Goal: Task Accomplishment & Management: Use online tool/utility

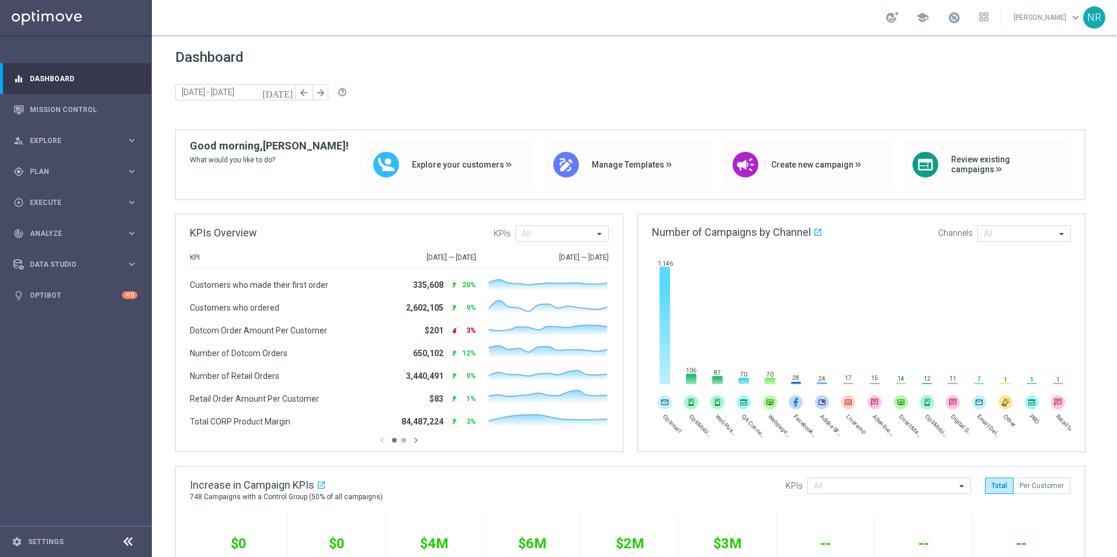
click at [62, 117] on link "Mission Control" at bounding box center [83, 109] width 107 height 31
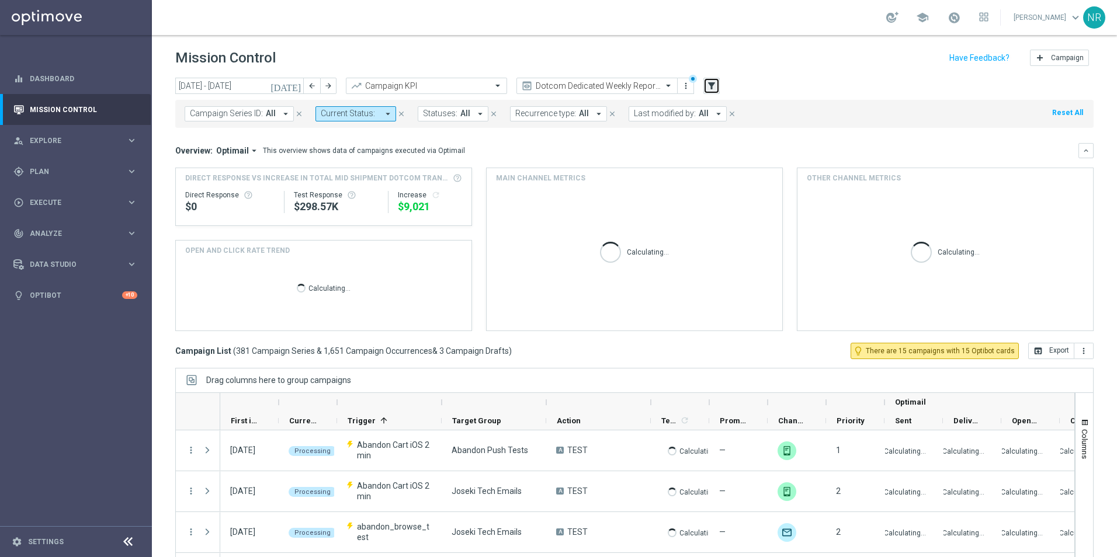
click at [708, 85] on icon "filter_alt" at bounding box center [711, 86] width 11 height 11
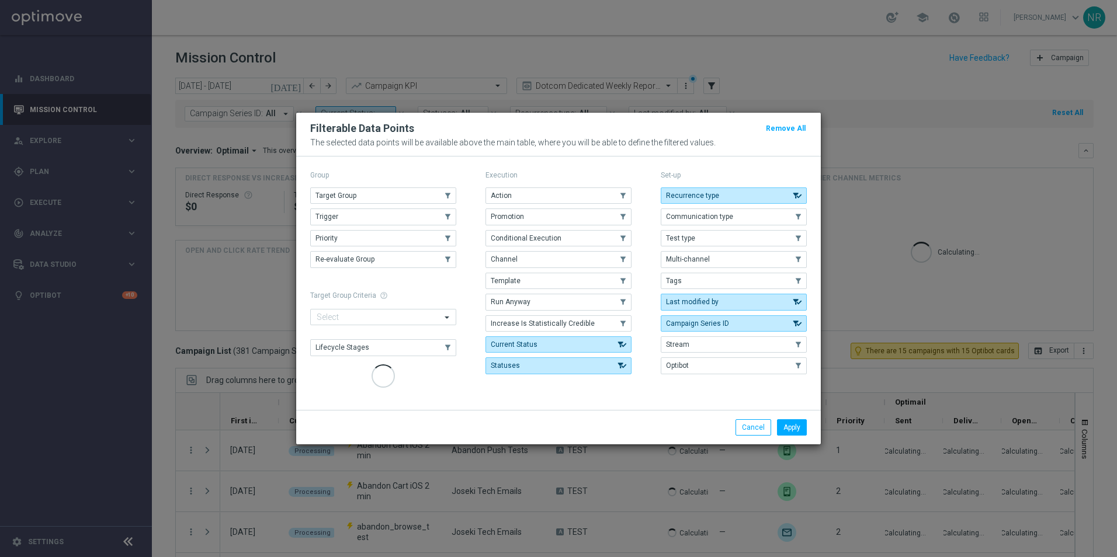
click at [400, 183] on div "Group" at bounding box center [383, 175] width 146 height 15
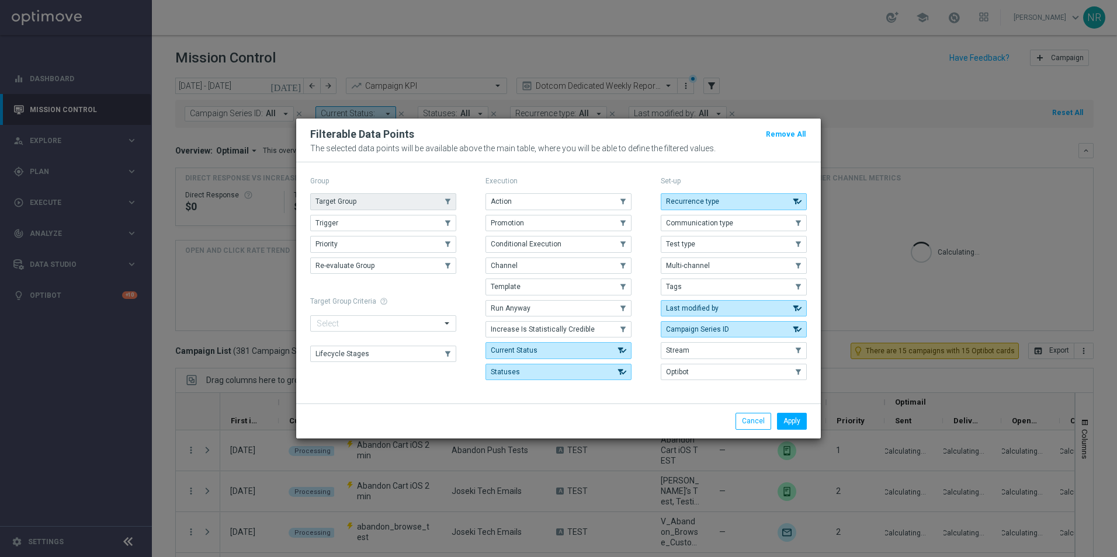
click at [385, 199] on button "Target Group" at bounding box center [383, 201] width 146 height 16
click at [800, 424] on button "Apply" at bounding box center [792, 421] width 30 height 16
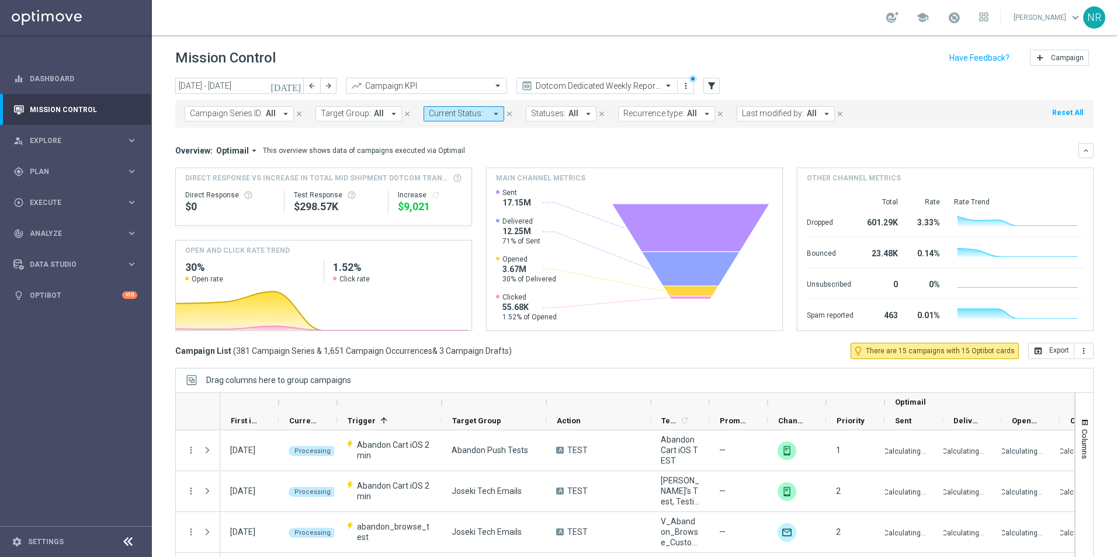
click at [383, 112] on button "Target Group: All arrow_drop_down" at bounding box center [358, 113] width 86 height 15
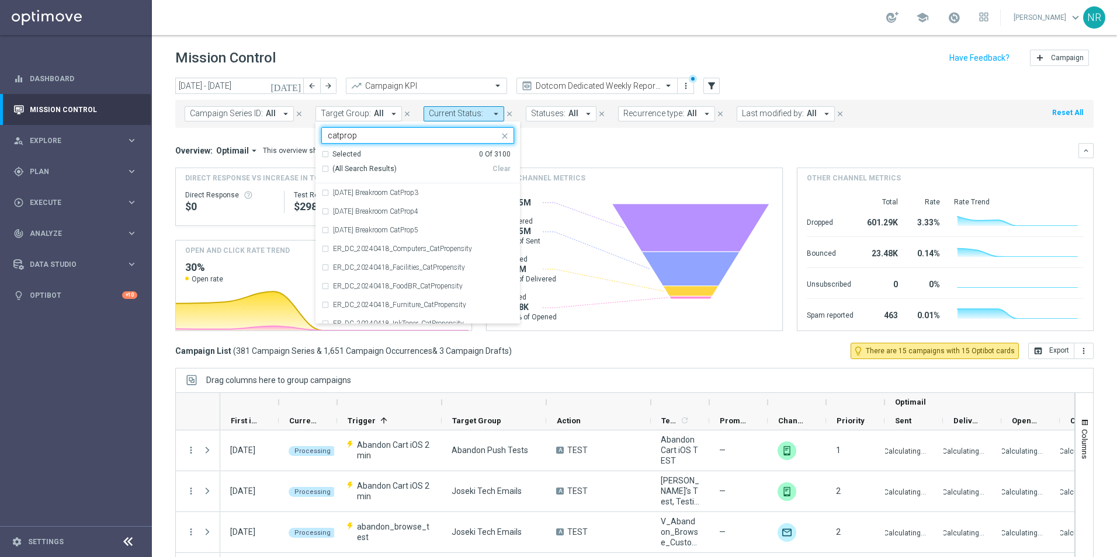
click at [352, 169] on span "(All Search Results)" at bounding box center [364, 169] width 64 height 10
type input "catprop"
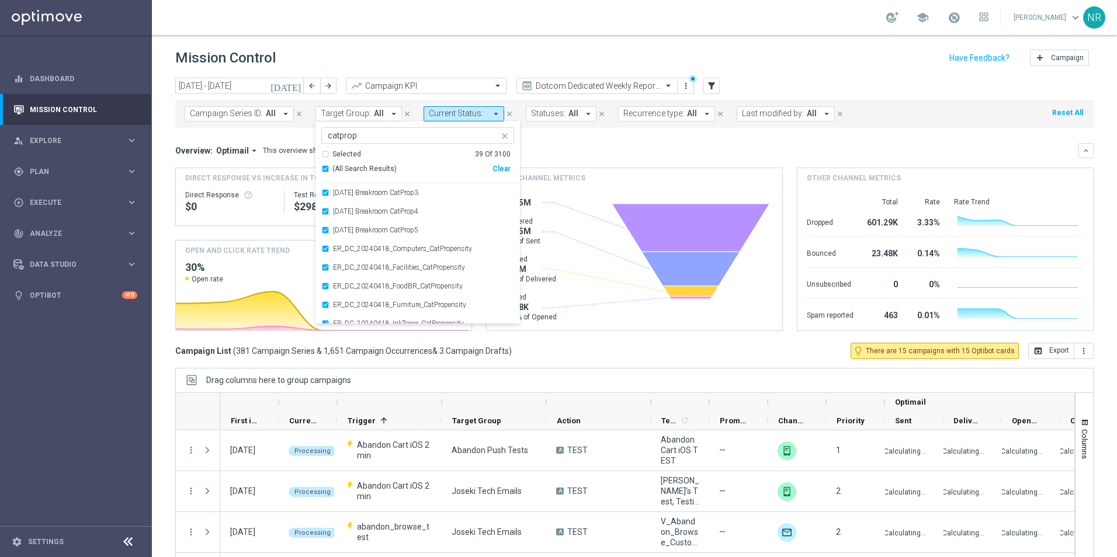
click at [677, 148] on div "Overview: Optimail arrow_drop_down This overview shows data of campaigns execut…" at bounding box center [626, 150] width 903 height 11
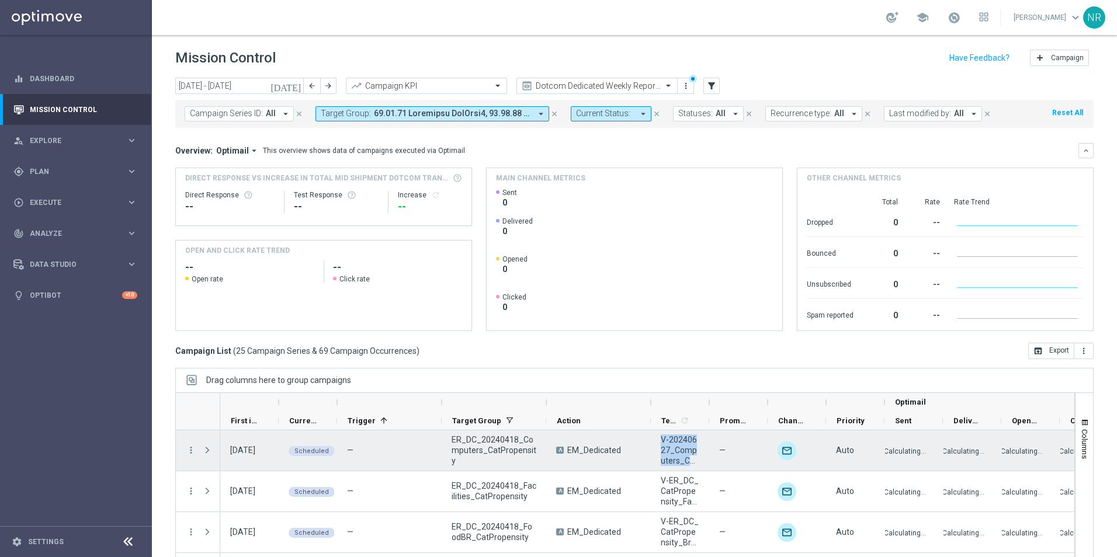
drag, startPoint x: 655, startPoint y: 435, endPoint x: 700, endPoint y: 459, distance: 51.2
click at [700, 459] on div "V-20240627_Computers_CatPropensity" at bounding box center [680, 450] width 58 height 40
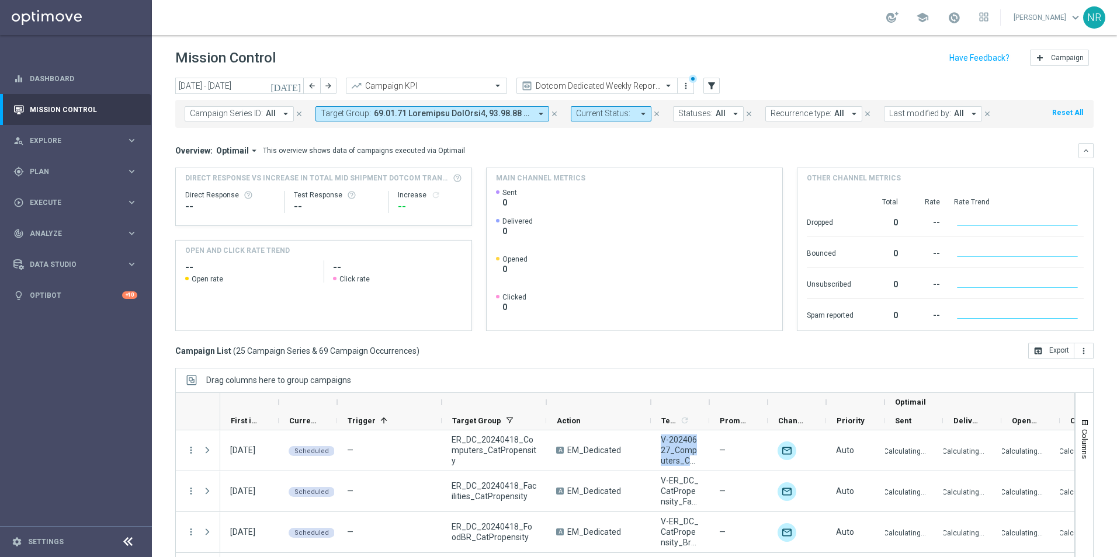
drag, startPoint x: 700, startPoint y: 459, endPoint x: 676, endPoint y: 439, distance: 30.7
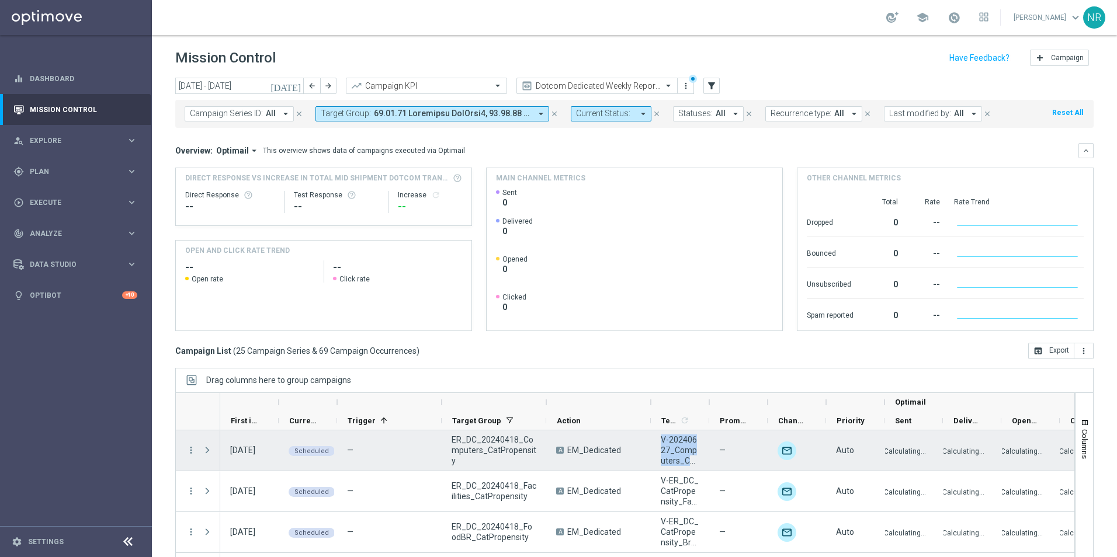
copy span "V-20240627_Computers_Cat"
click at [659, 436] on div "V-20240627_Computers_CatPropensity" at bounding box center [680, 450] width 58 height 40
click at [656, 436] on div "V-20240627_Computers_CatPropensity" at bounding box center [680, 450] width 58 height 40
drag, startPoint x: 656, startPoint y: 436, endPoint x: 703, endPoint y: 465, distance: 55.1
click at [703, 465] on div "V-20240627_Computers_CatPropensity" at bounding box center [680, 450] width 58 height 40
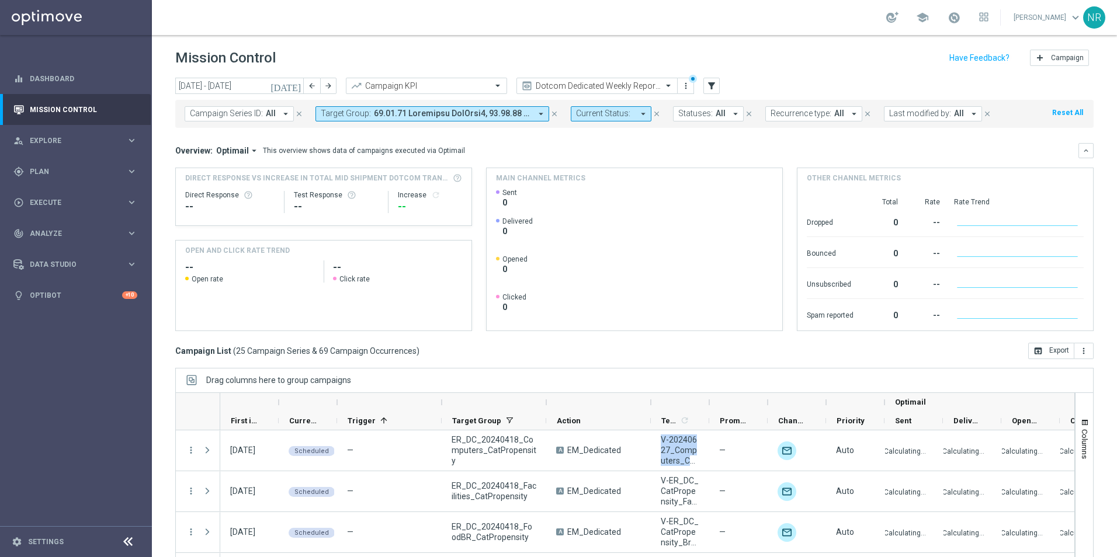
drag, startPoint x: 703, startPoint y: 465, endPoint x: 679, endPoint y: 447, distance: 30.4
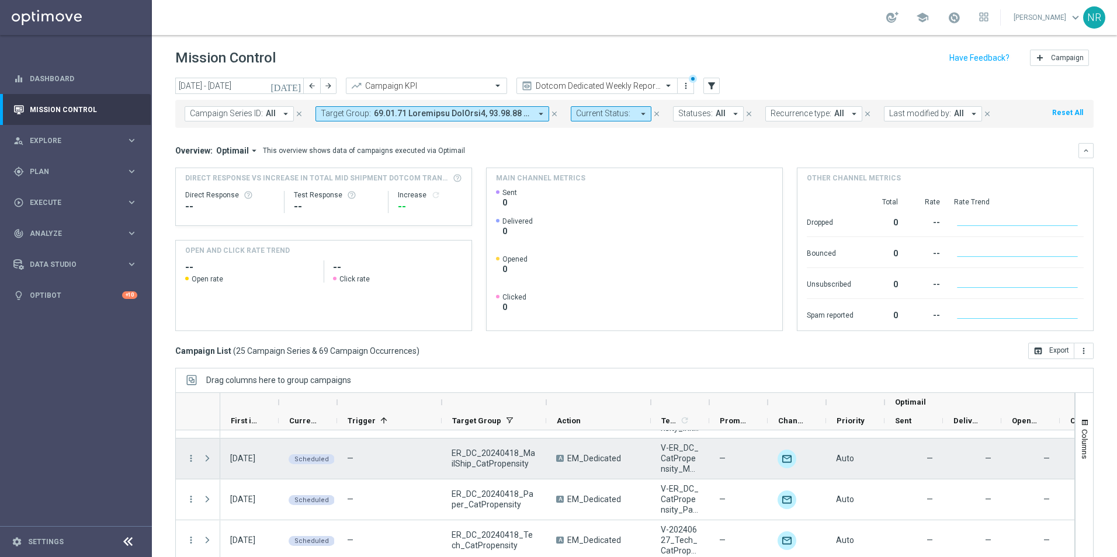
scroll to position [175, 0]
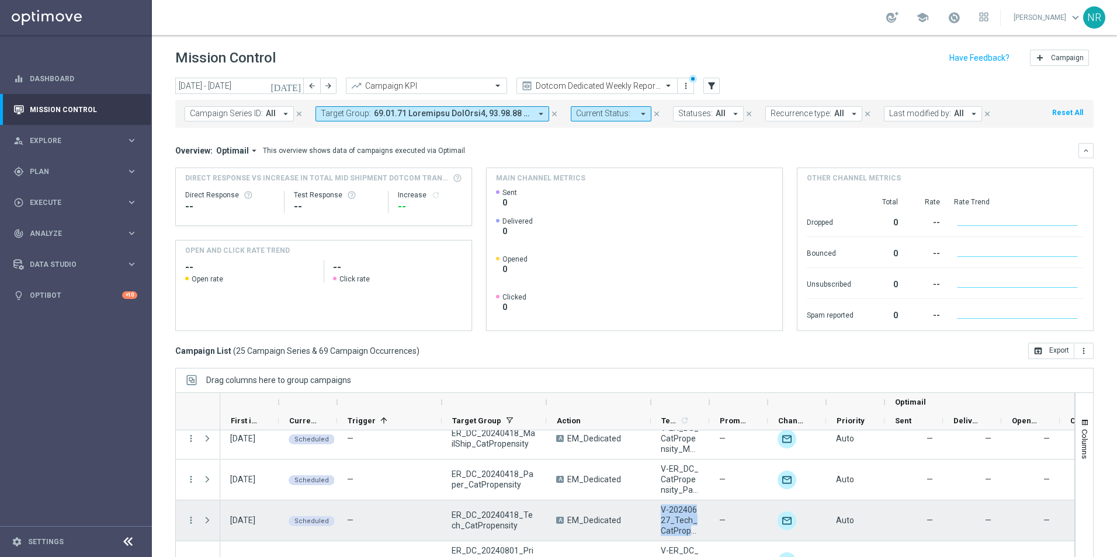
drag, startPoint x: 659, startPoint y: 509, endPoint x: 703, endPoint y: 532, distance: 49.9
click at [703, 532] on div "V-20240627_Tech_CatPropensity" at bounding box center [680, 521] width 58 height 40
drag, startPoint x: 703, startPoint y: 532, endPoint x: 689, endPoint y: 523, distance: 17.3
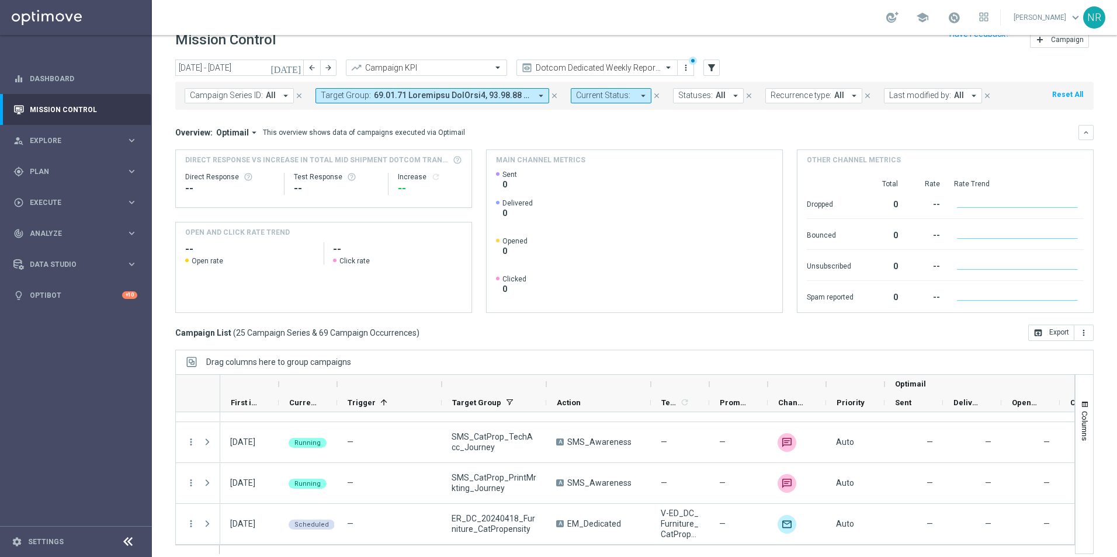
scroll to position [27, 0]
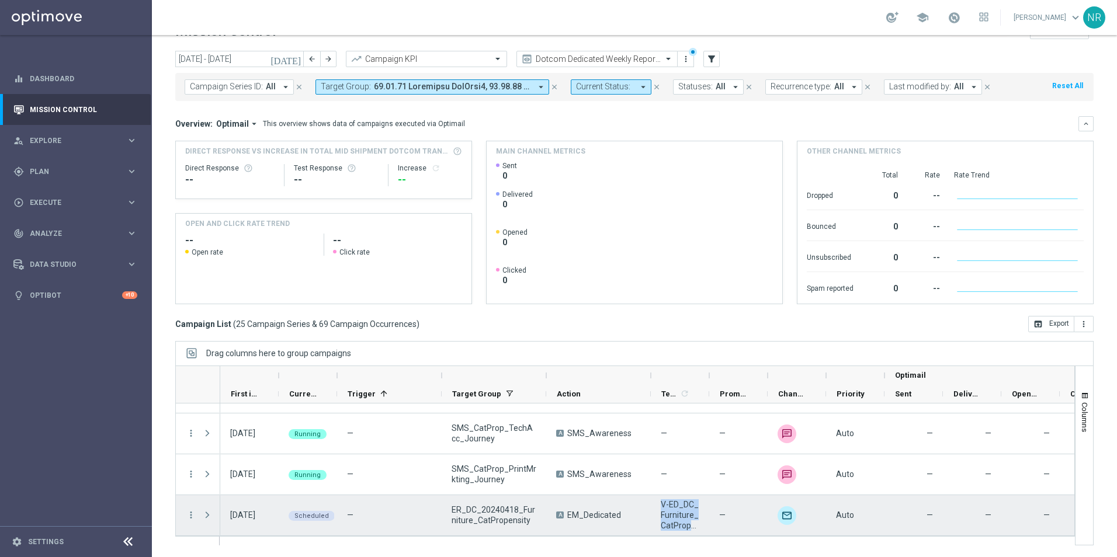
drag, startPoint x: 656, startPoint y: 500, endPoint x: 696, endPoint y: 528, distance: 48.1
click at [696, 528] on div "V-ED_DC_Furniture_CatProp_JebbitTest_V2" at bounding box center [680, 515] width 58 height 40
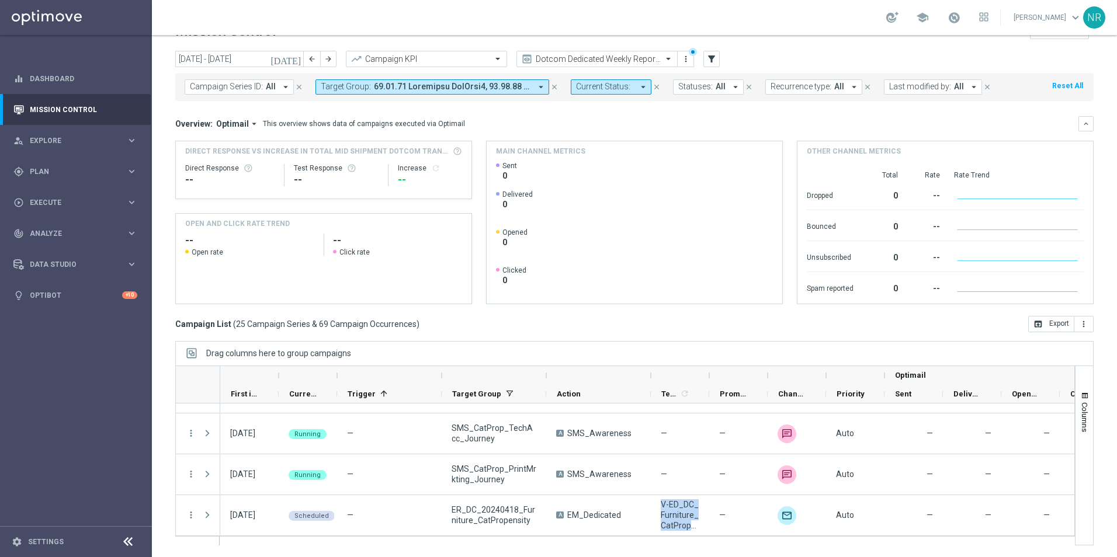
drag, startPoint x: 696, startPoint y: 528, endPoint x: 675, endPoint y: 506, distance: 30.6
click at [794, 320] on div "Campaign List ( 25 Campaign Series & 69 Campaign Occurrences ) open_in_browser …" at bounding box center [634, 324] width 918 height 16
click at [54, 169] on span "Plan" at bounding box center [78, 171] width 96 height 7
click at [62, 231] on span "Templates" at bounding box center [73, 230] width 84 height 7
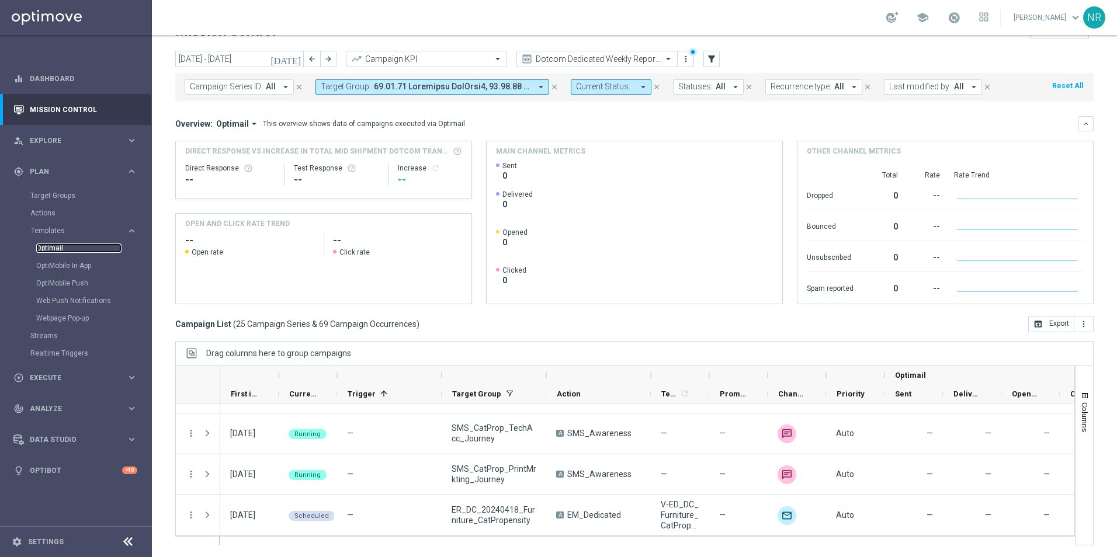
click at [51, 246] on link "Optimail" at bounding box center [78, 248] width 85 height 9
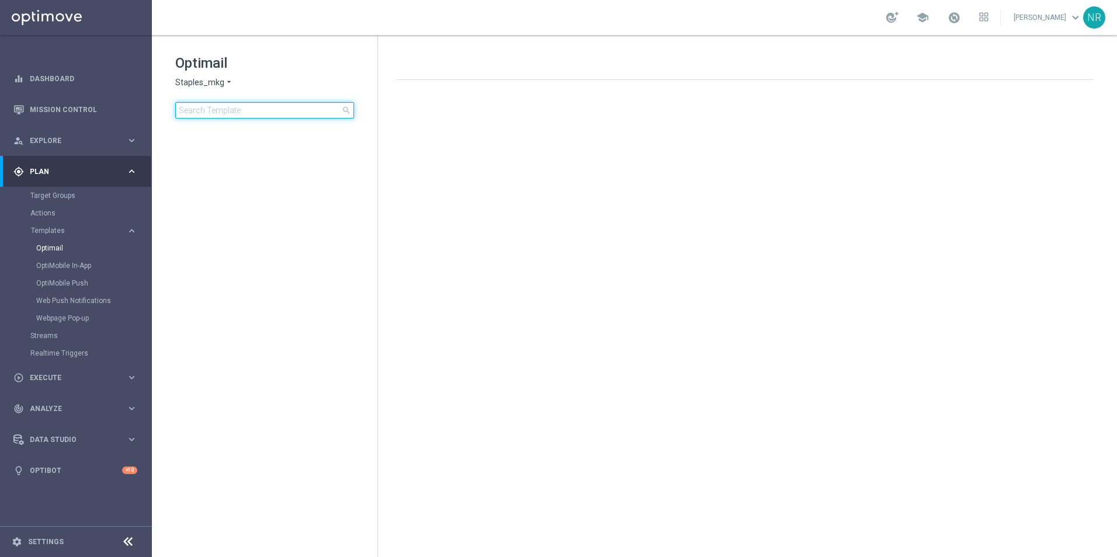
click at [296, 107] on input at bounding box center [264, 110] width 179 height 16
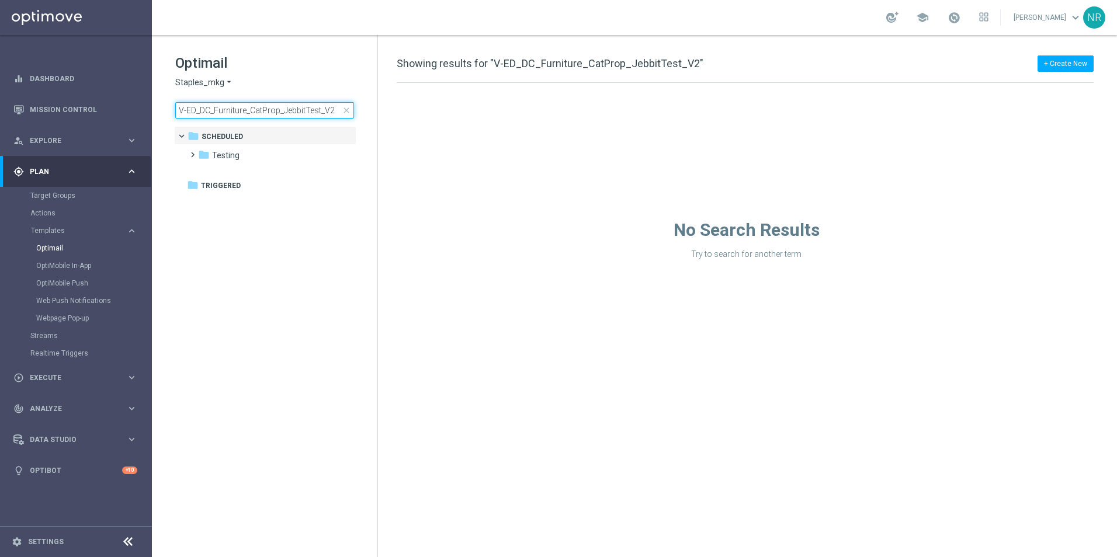
type input "V-ED_DC_Furniture_CatProp_JebbitTest_V"
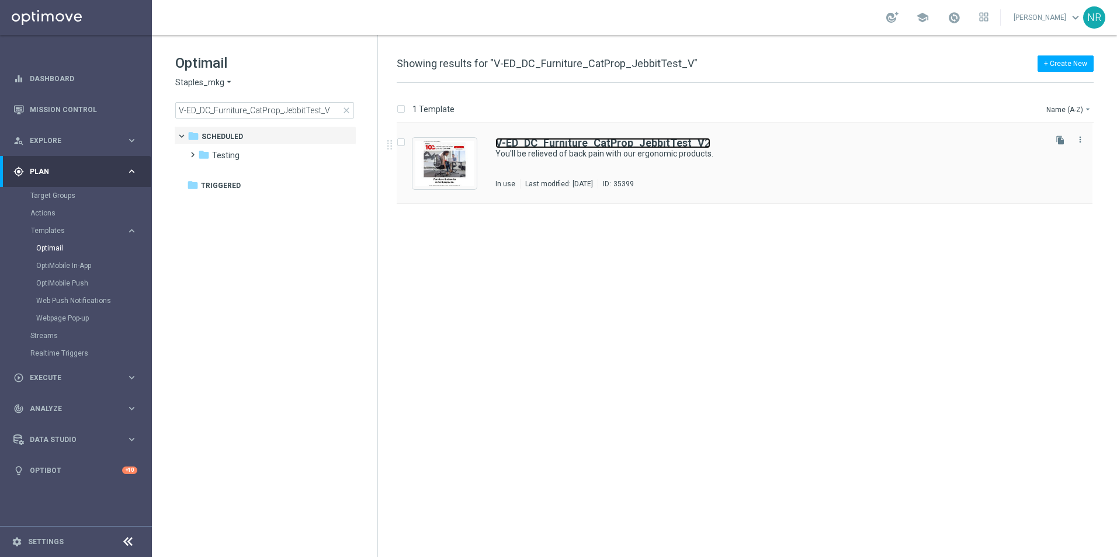
click at [546, 138] on b "V-ED_DC_Furniture_CatProp_JebbitTest_V" at bounding box center [599, 143] width 209 height 12
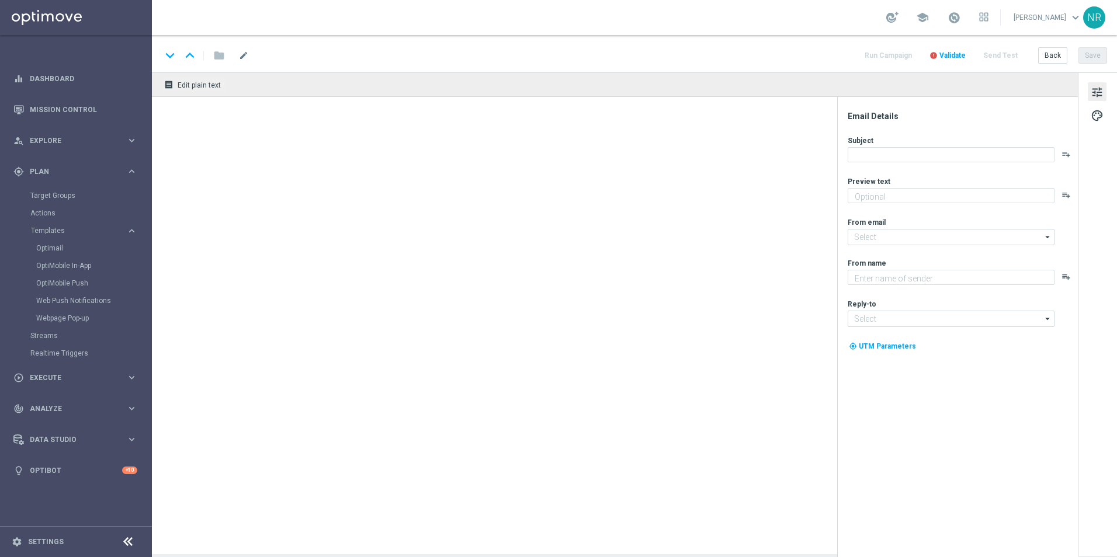
type textarea "Your invite to comfort has arrived."
type input "staples@connected.staples.com"
type textarea "Staples"
type input "info@staples.com"
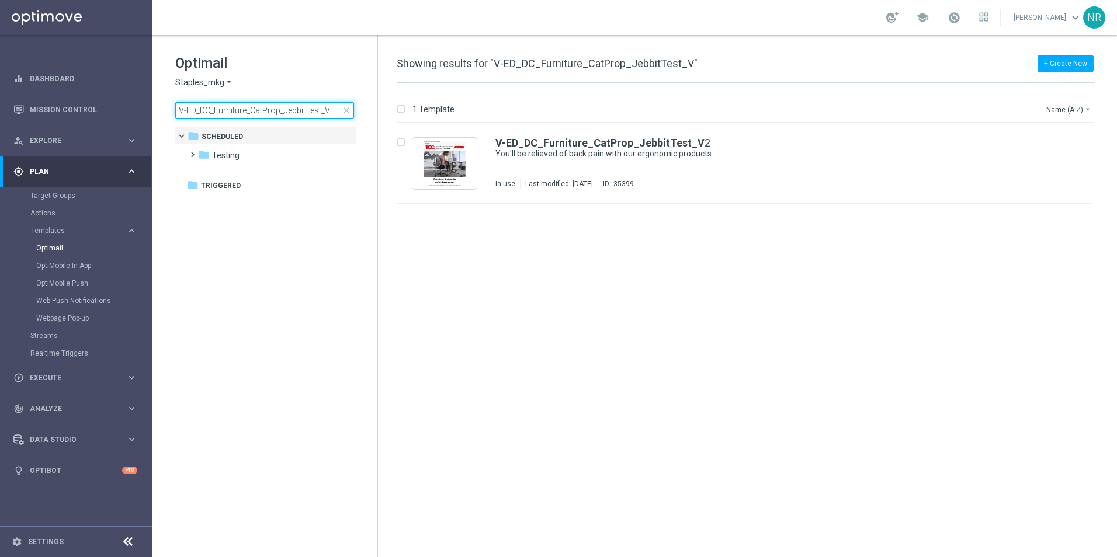
click at [342, 117] on input "V-ED_DC_Furniture_CatProp_JebbitTest_V" at bounding box center [264, 110] width 179 height 16
click at [346, 110] on span "close" at bounding box center [346, 110] width 9 height 9
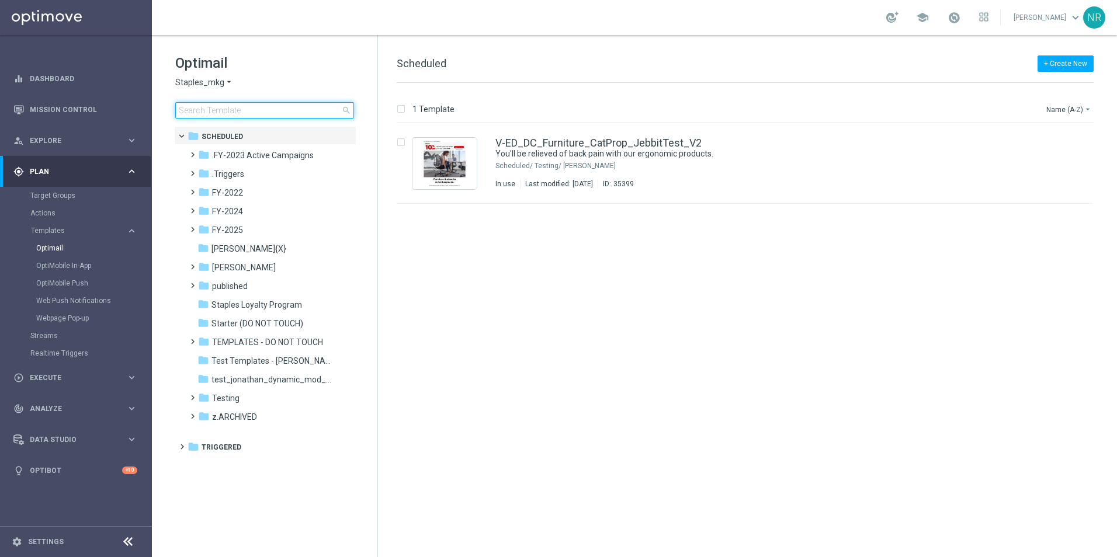
click at [319, 110] on input at bounding box center [264, 110] width 179 height 16
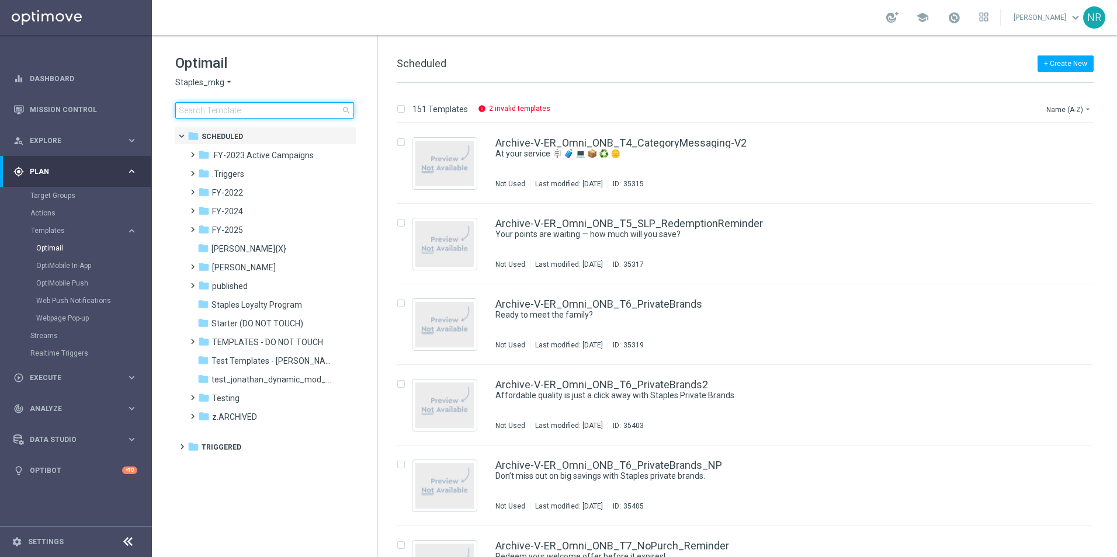
drag, startPoint x: 260, startPoint y: 99, endPoint x: 231, endPoint y: 107, distance: 30.9
click at [232, 107] on input at bounding box center [264, 110] width 179 height 16
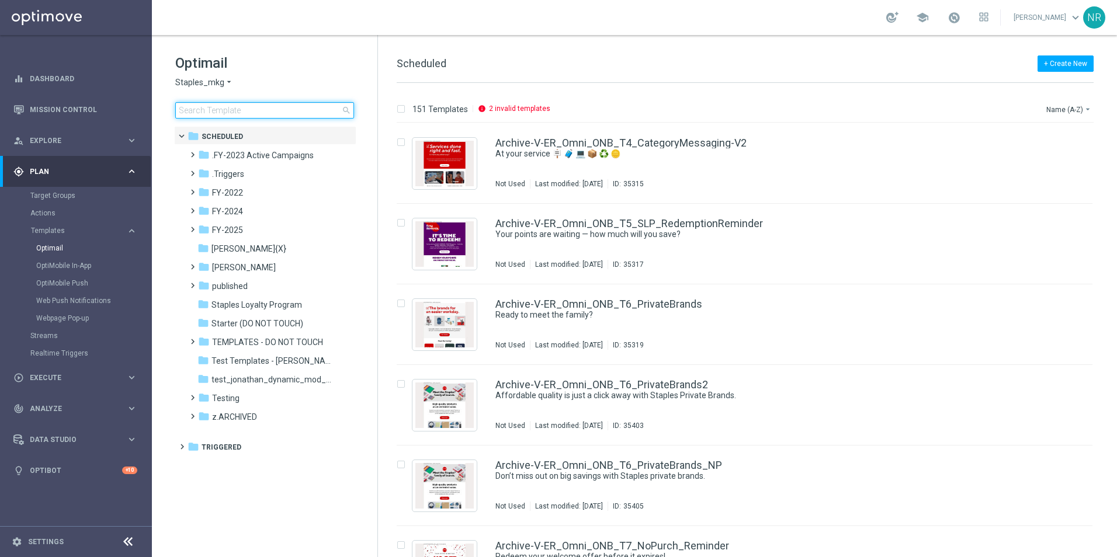
type input "V-20240627_Tech_CatPropensity"
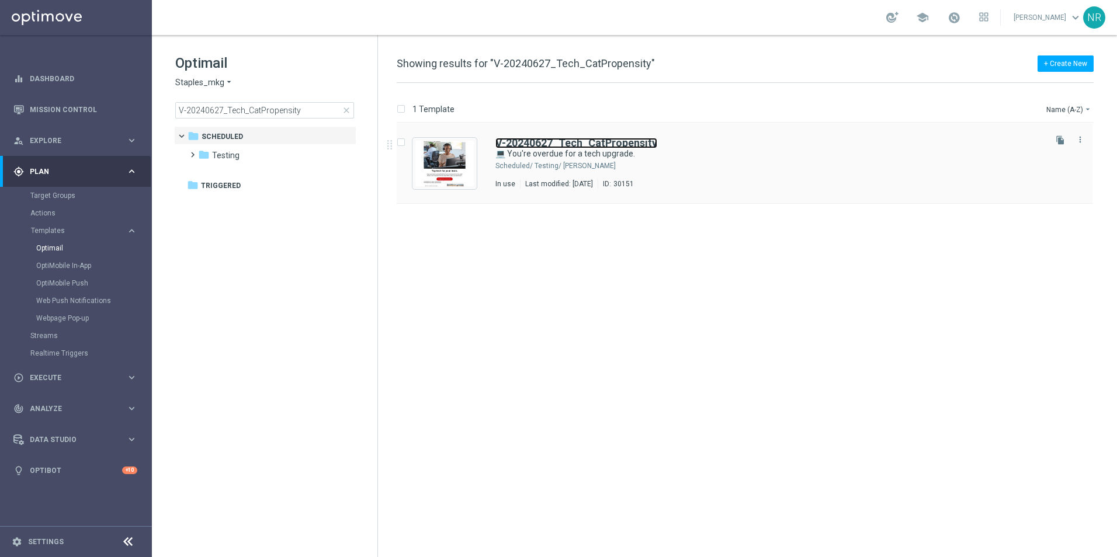
click at [618, 141] on b "V-20240627_Tech_CatPropensity" at bounding box center [576, 143] width 162 height 12
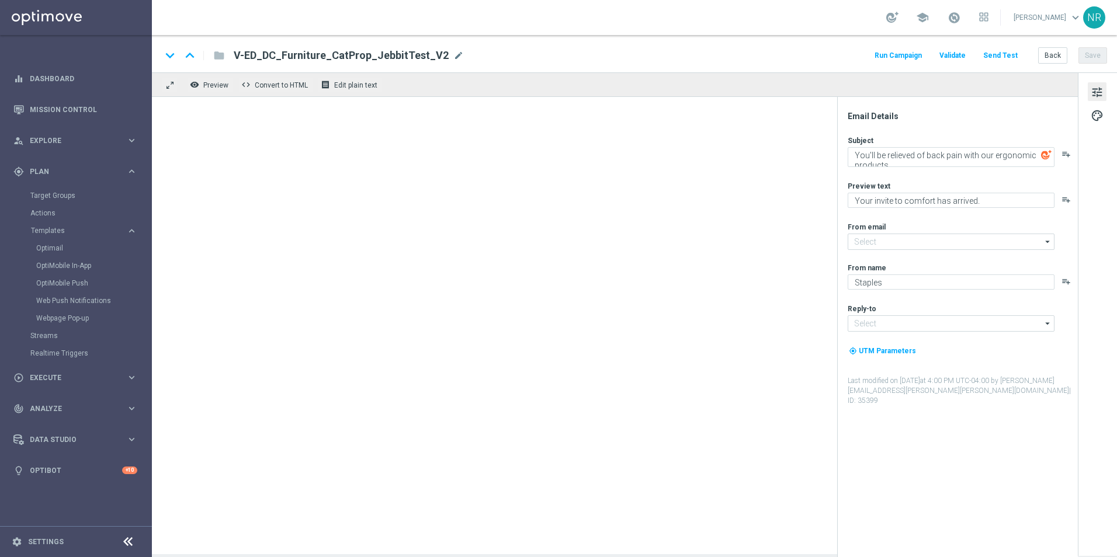
type input "staples@connected.staples.com"
type input "info@staples.com"
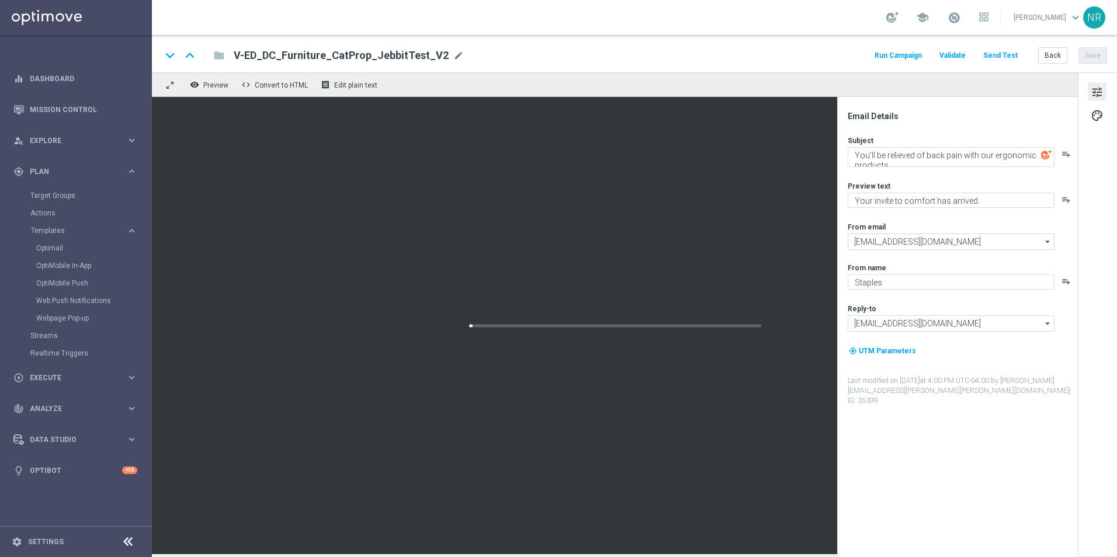
type textarea "💻 You're overdue for a tech upgrade."
type textarea "Save on tech you can trust."
click at [63, 248] on link "Optimail" at bounding box center [78, 248] width 85 height 9
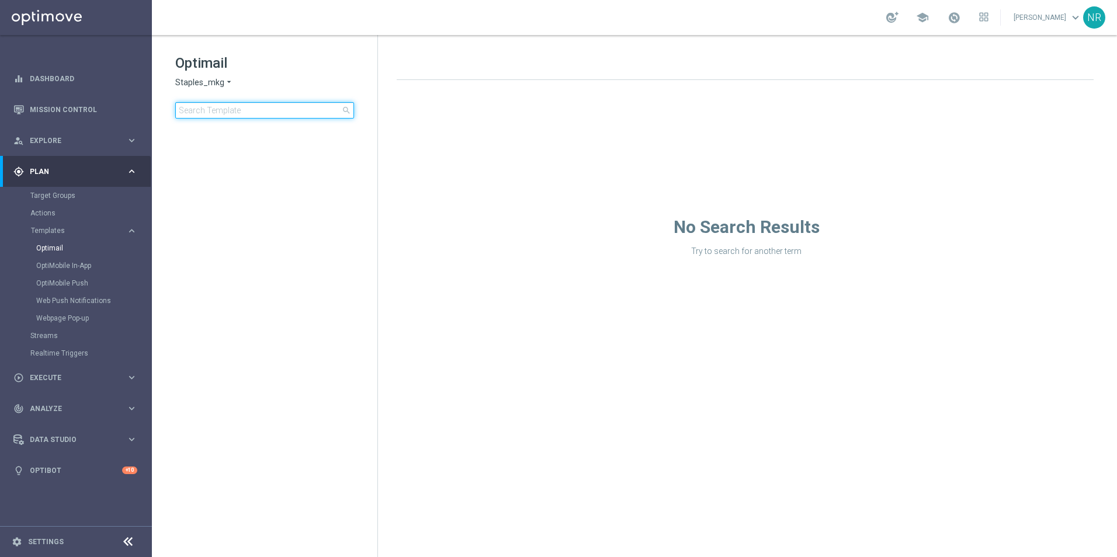
click at [217, 107] on input at bounding box center [264, 110] width 179 height 16
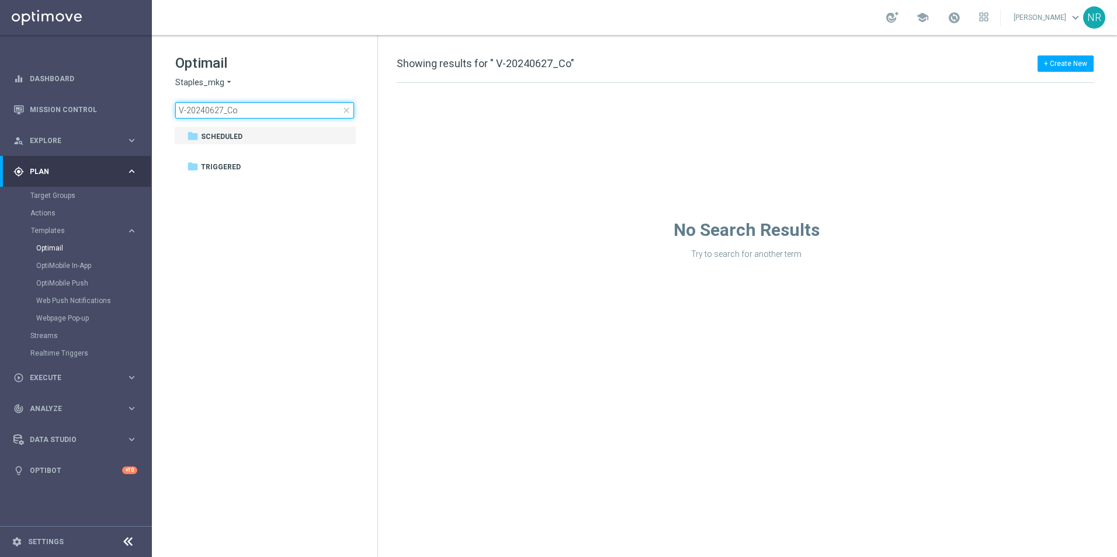
click at [183, 111] on input "V-20240627_Co" at bounding box center [264, 110] width 179 height 16
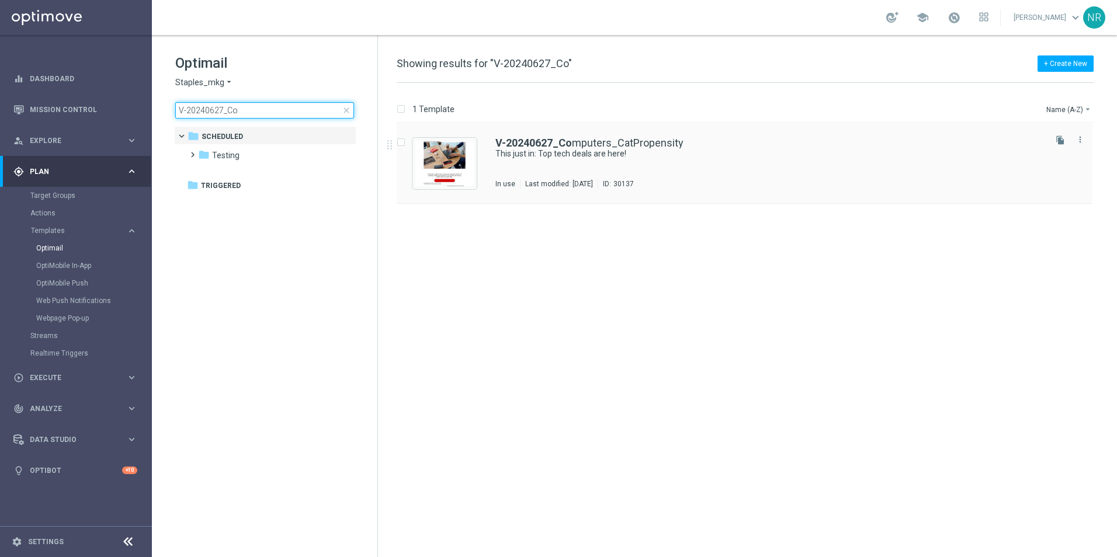
type input "V-20240627_Co"
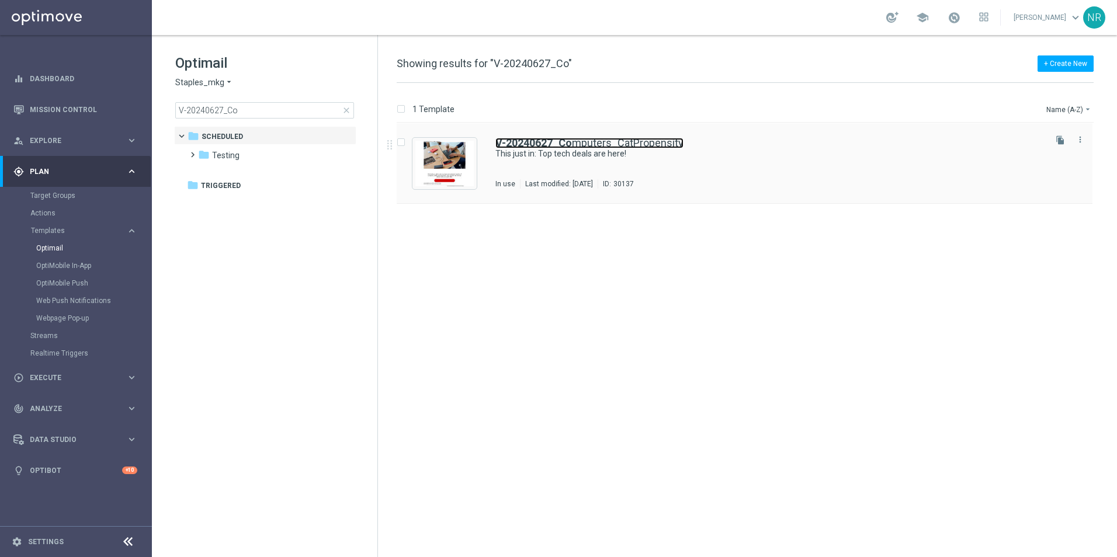
click at [591, 141] on link "V-20240627_Co mputers_CatPropensity" at bounding box center [589, 143] width 188 height 11
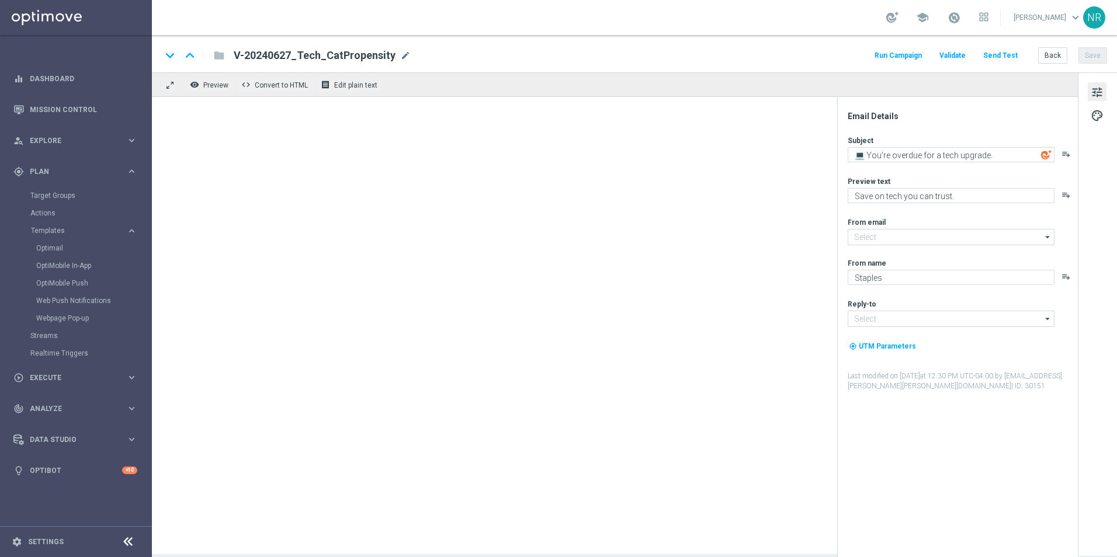
type input "staples@connected.staples.com"
type input "info@staples.com"
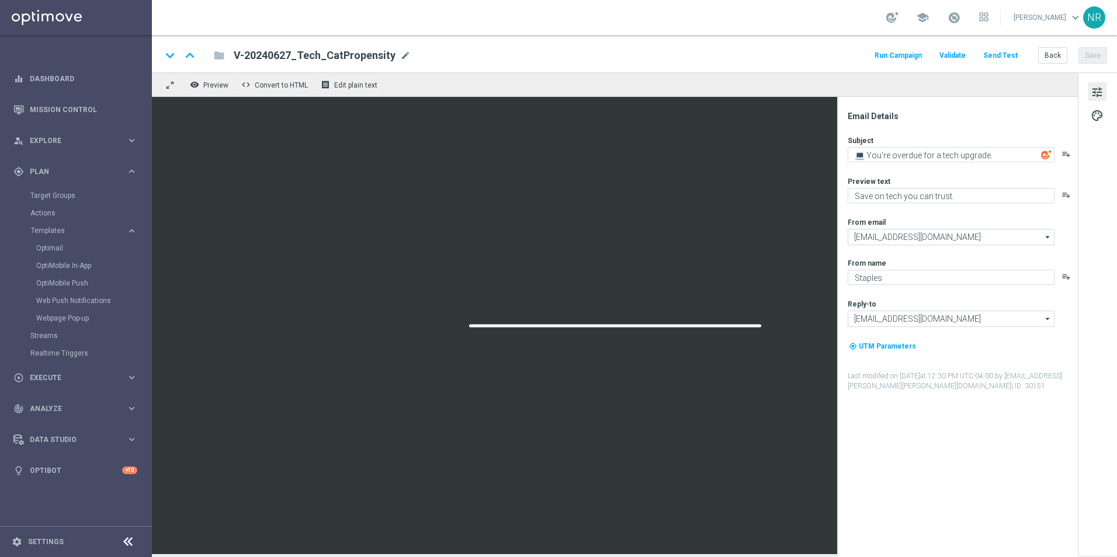
type textarea "This just in: Top tech deals are here!"
type textarea "Computers and tablets and phones, oh my! 💻📱"
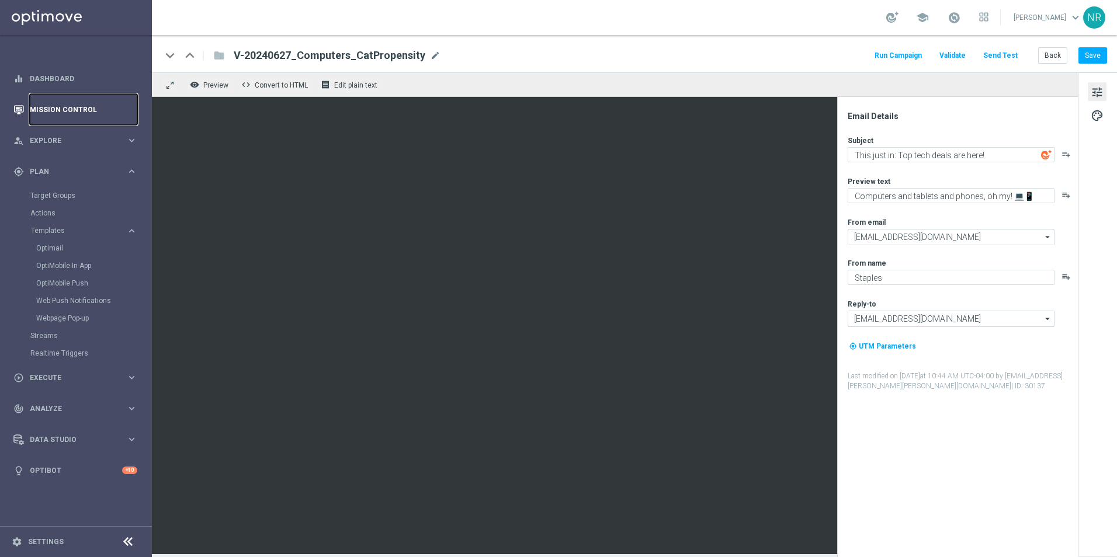
click at [75, 119] on link "Mission Control" at bounding box center [83, 109] width 107 height 31
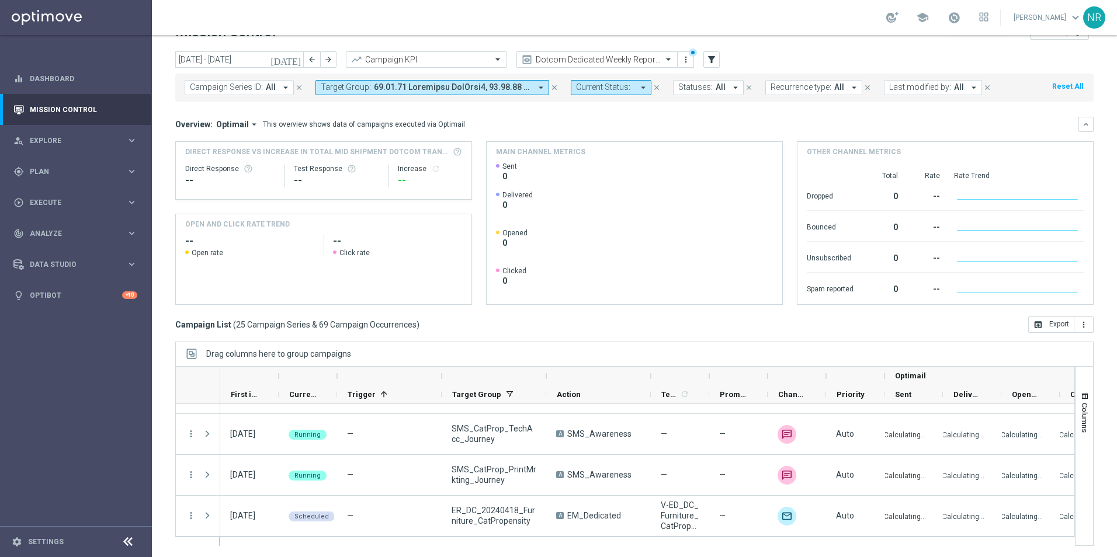
scroll to position [27, 0]
click at [538, 119] on div "Overview: Optimail arrow_drop_down This overview shows data of campaigns execut…" at bounding box center [626, 124] width 903 height 11
